Goal: Find contact information: Find contact information

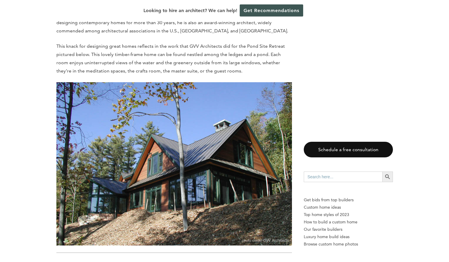
scroll to position [3558, 0]
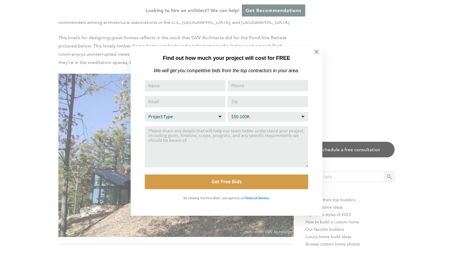
drag, startPoint x: 452, startPoint y: 33, endPoint x: 453, endPoint y: 135, distance: 101.5
click at [449, 135] on html "Cookies at Home Builder Digest To provide the best experience on this website, …" at bounding box center [226, 174] width 453 height 7464
click at [317, 53] on icon at bounding box center [317, 52] width 4 height 4
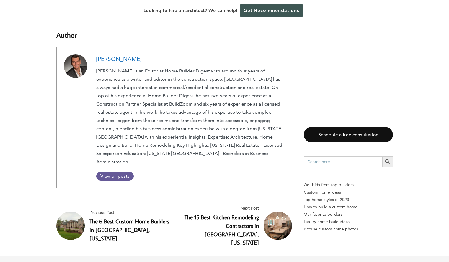
scroll to position [6431, 0]
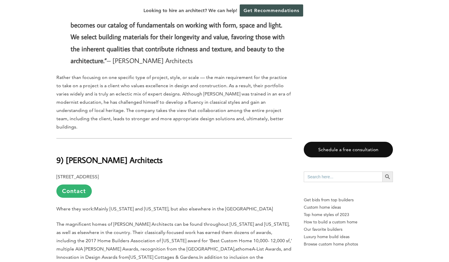
scroll to position [843, 0]
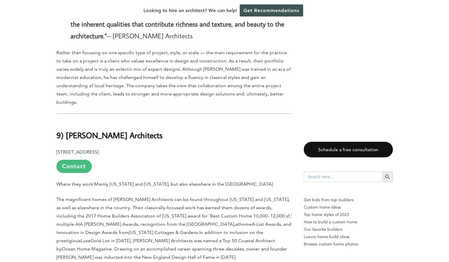
click at [71, 160] on link "Contact" at bounding box center [73, 166] width 35 height 13
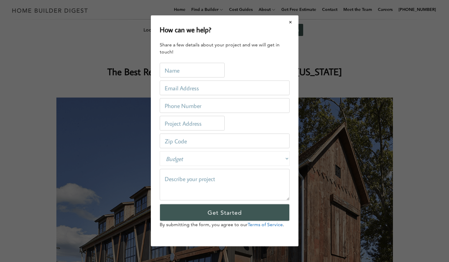
scroll to position [0, 0]
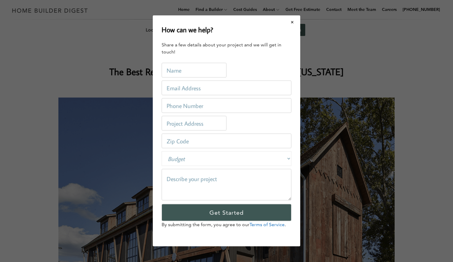
drag, startPoint x: 291, startPoint y: 21, endPoint x: 282, endPoint y: 24, distance: 10.2
click at [282, 24] on div "How can we help? Share a few details about your project and we will get in touc…" at bounding box center [227, 130] width 148 height 231
click at [292, 22] on button "Close modal" at bounding box center [293, 22] width 16 height 12
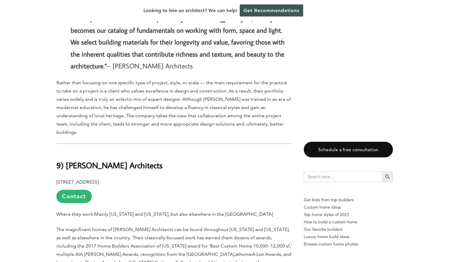
scroll to position [823, 0]
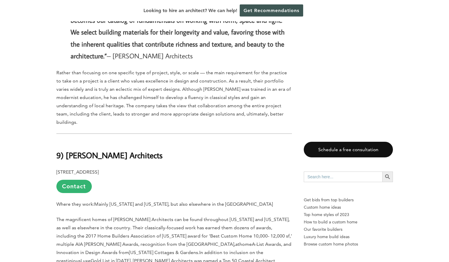
drag, startPoint x: 175, startPoint y: 138, endPoint x: 66, endPoint y: 140, distance: 108.9
click at [66, 141] on h2 "9) Douglas VanderHorn Architects" at bounding box center [173, 151] width 235 height 20
copy b "Douglas VanderHorn Architects"
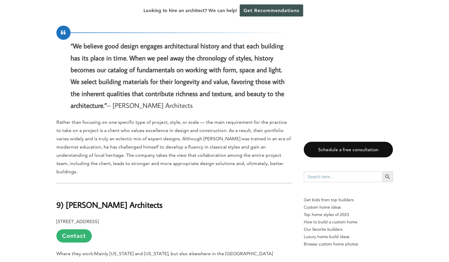
scroll to position [0, 0]
